Goal: Task Accomplishment & Management: Manage account settings

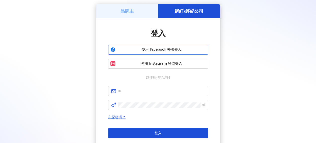
scroll to position [50, 0]
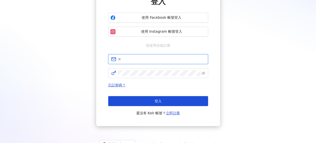
click at [148, 60] on input "text" at bounding box center [161, 60] width 87 height 6
type input "**********"
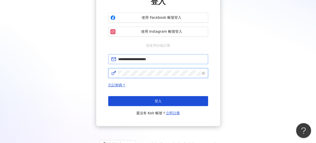
click button "登入" at bounding box center [158, 101] width 100 height 10
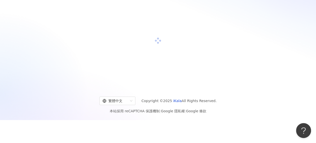
scroll to position [50, 0]
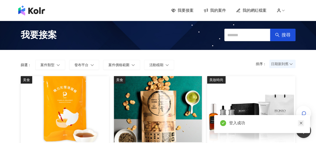
click at [301, 125] on icon "close" at bounding box center [302, 124] width 4 height 4
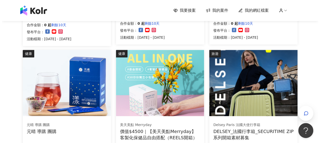
scroll to position [200, 0]
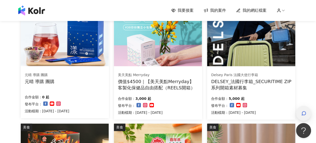
click at [306, 114] on icon "button" at bounding box center [304, 113] width 5 height 5
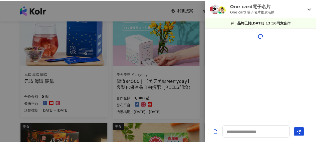
scroll to position [528, 0]
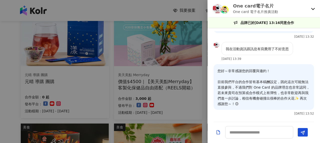
click at [312, 9] on icon at bounding box center [313, 9] width 4 height 4
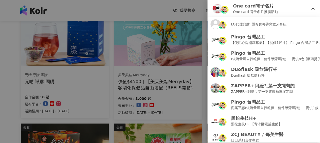
click at [35, 23] on div at bounding box center [160, 71] width 320 height 143
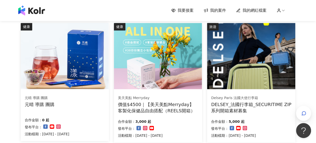
scroll to position [100, 0]
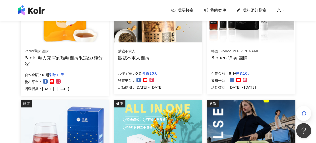
click at [220, 9] on span "我的案件" at bounding box center [218, 11] width 16 height 6
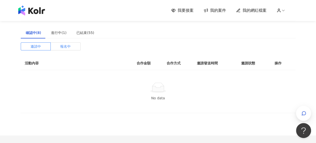
click at [65, 47] on span "報名中" at bounding box center [65, 47] width 11 height 8
